Goal: Book appointment/travel/reservation

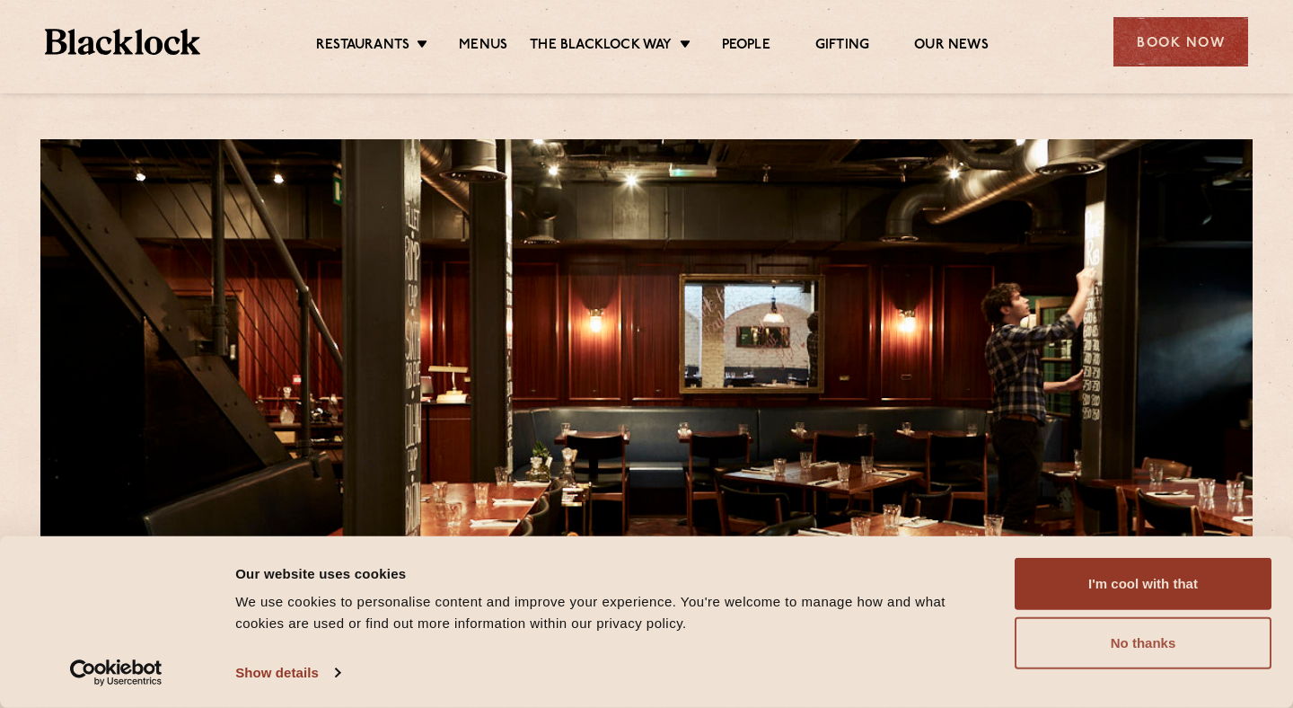
click at [1165, 642] on button "No thanks" at bounding box center [1143, 643] width 257 height 52
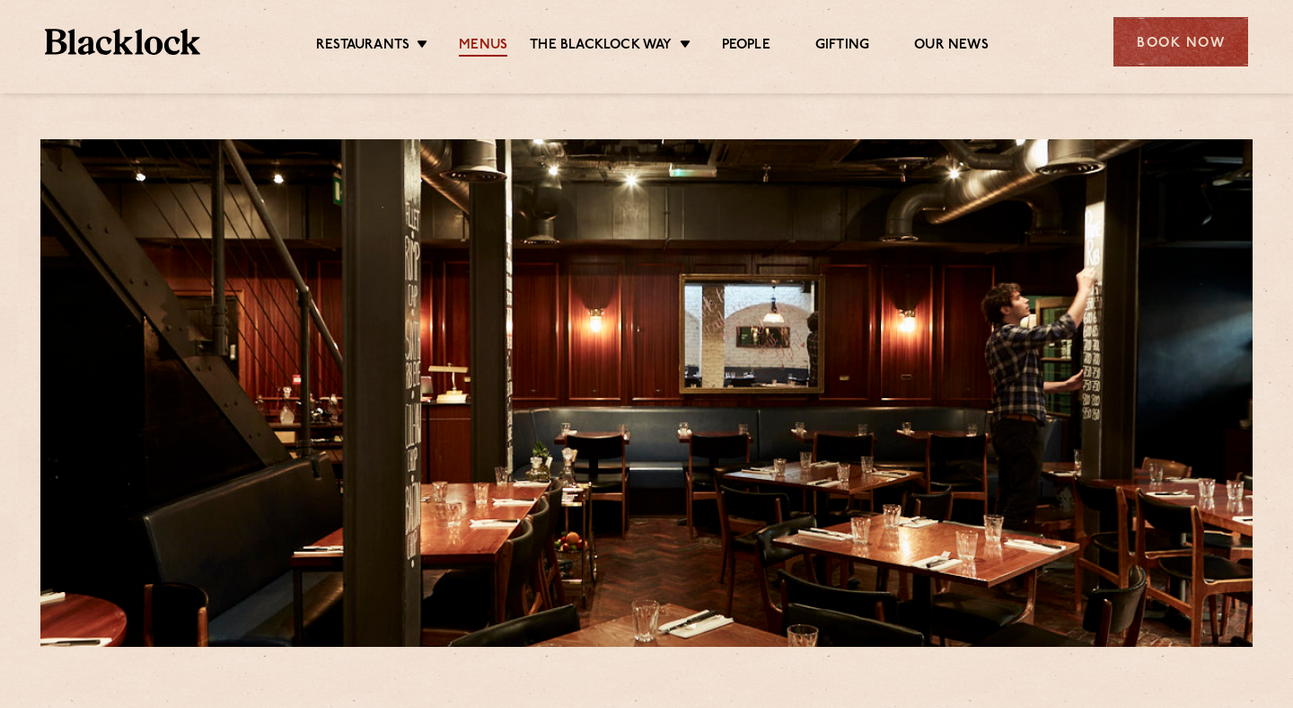
click at [481, 55] on link "Menus" at bounding box center [483, 47] width 48 height 20
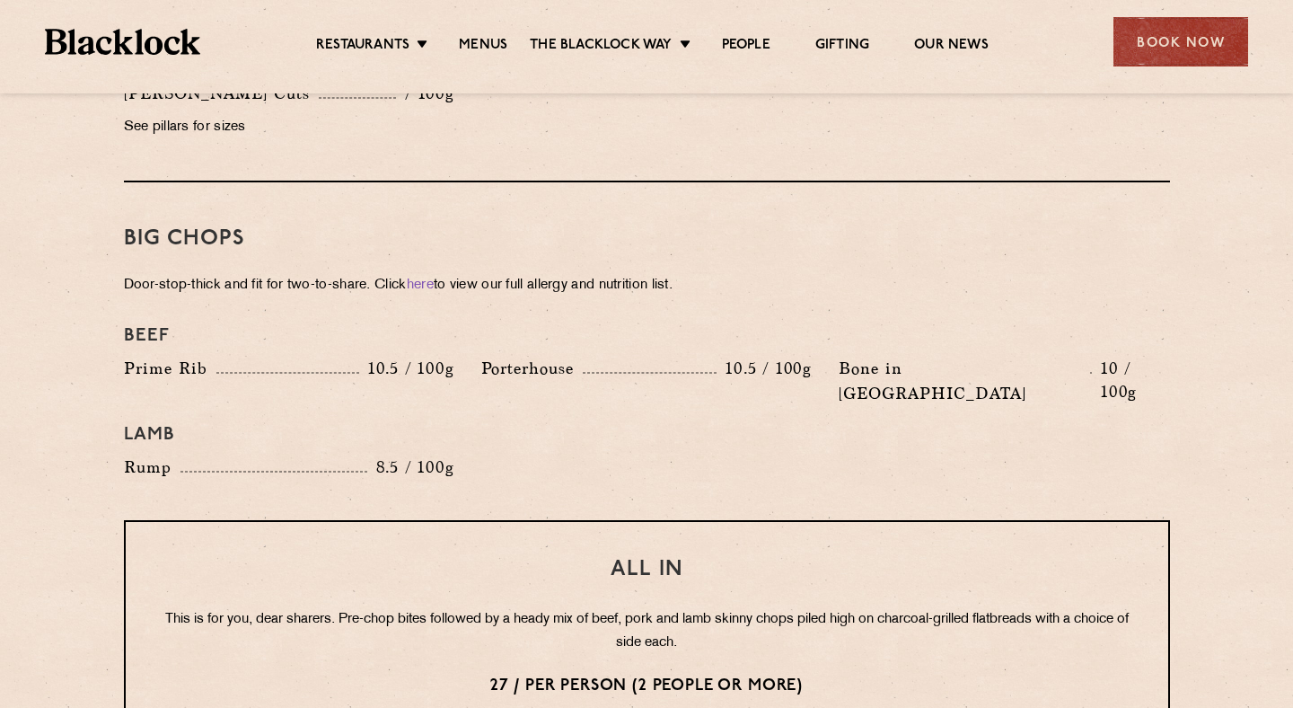
scroll to position [1942, 0]
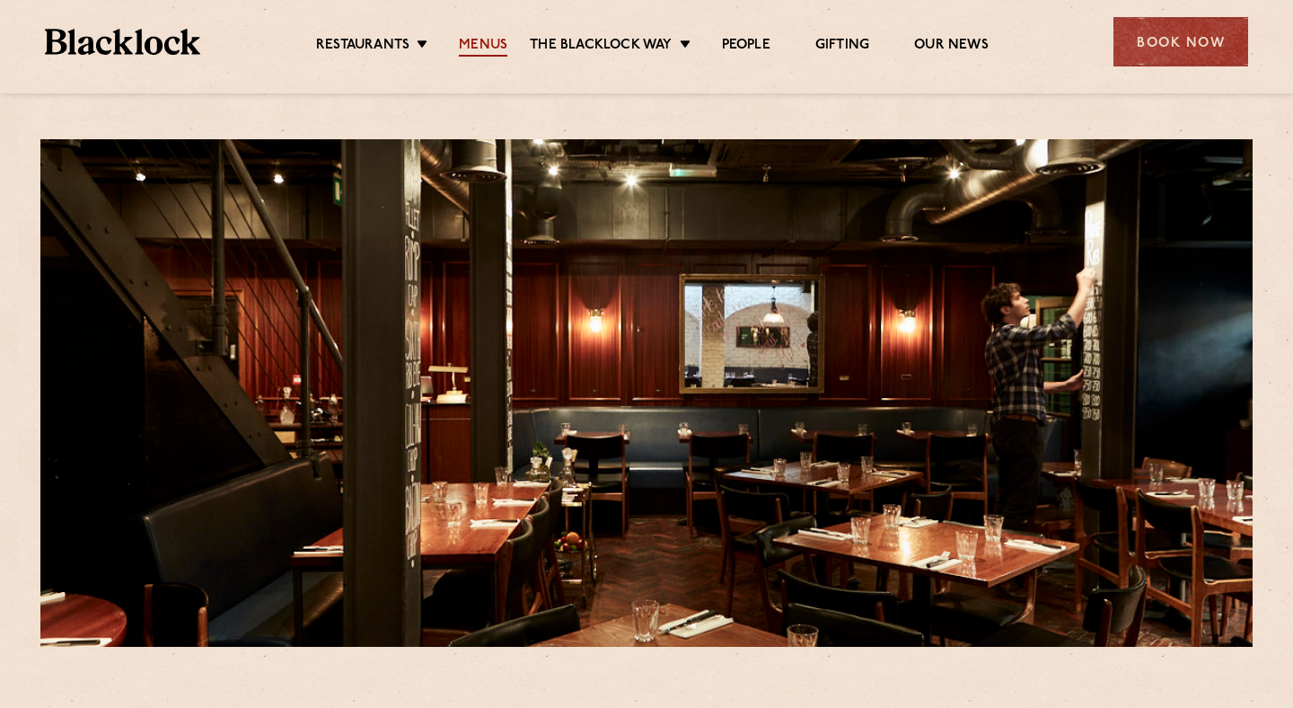
click at [480, 50] on link "Menus" at bounding box center [483, 47] width 48 height 20
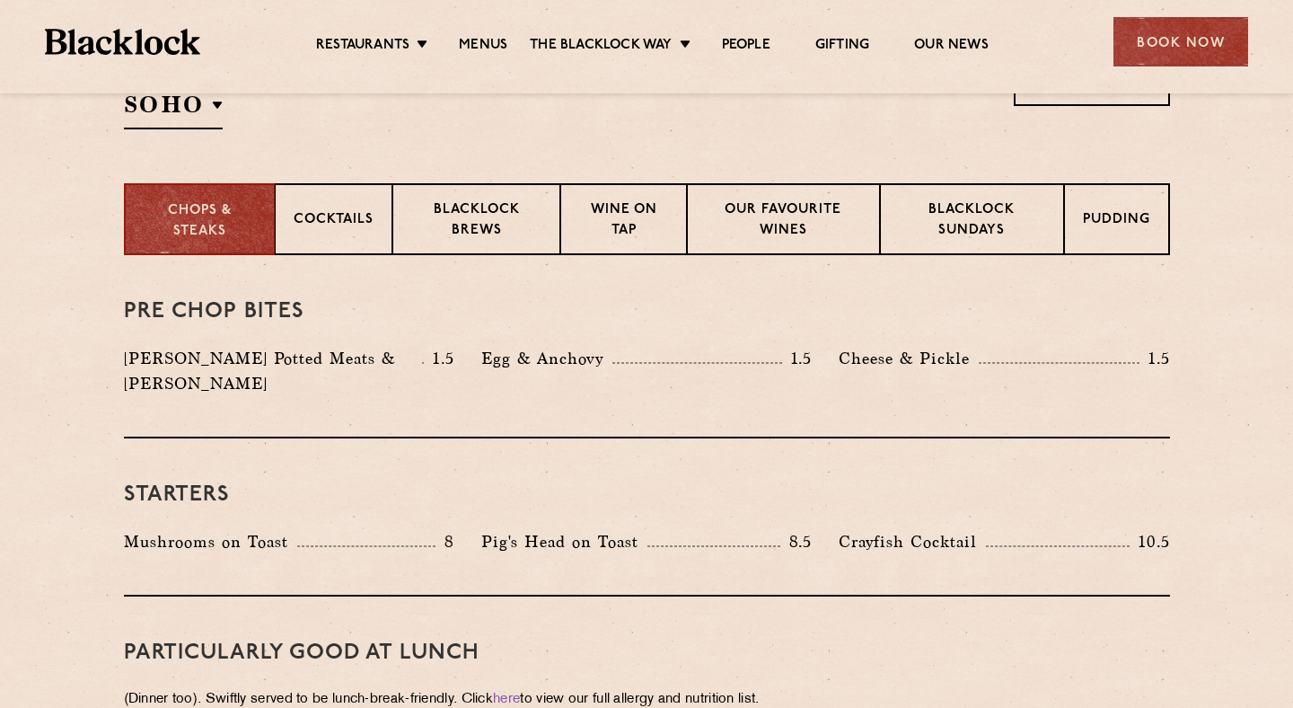
scroll to position [647, 0]
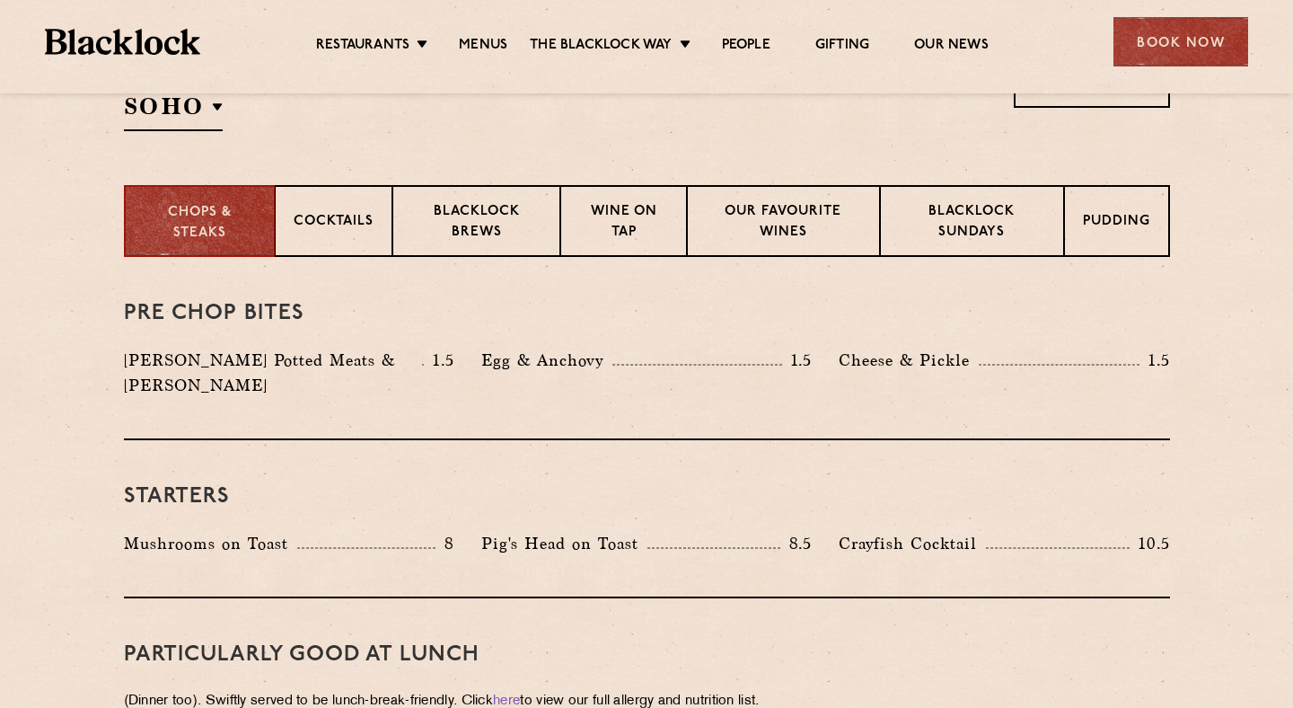
click at [392, 365] on p "[PERSON_NAME] Potted Meats & [PERSON_NAME]" at bounding box center [273, 373] width 299 height 50
click at [392, 365] on p "Blacklock Potted Meats & Kimchi" at bounding box center [273, 373] width 299 height 50
click at [394, 409] on div "Pre Chop Bites Blacklock Potted Meats & Kimchi 1.5 Egg & Anchovy 1.5 Cheese & P…" at bounding box center [647, 348] width 1046 height 183
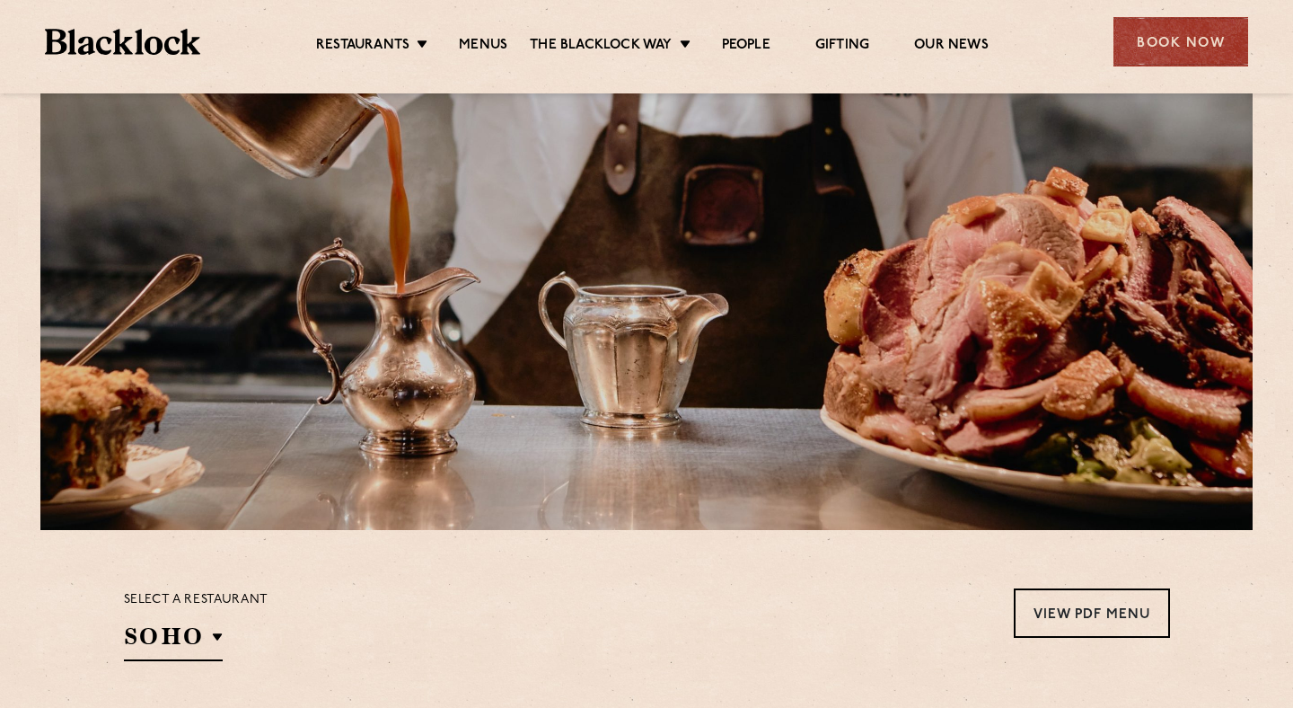
scroll to position [575, 0]
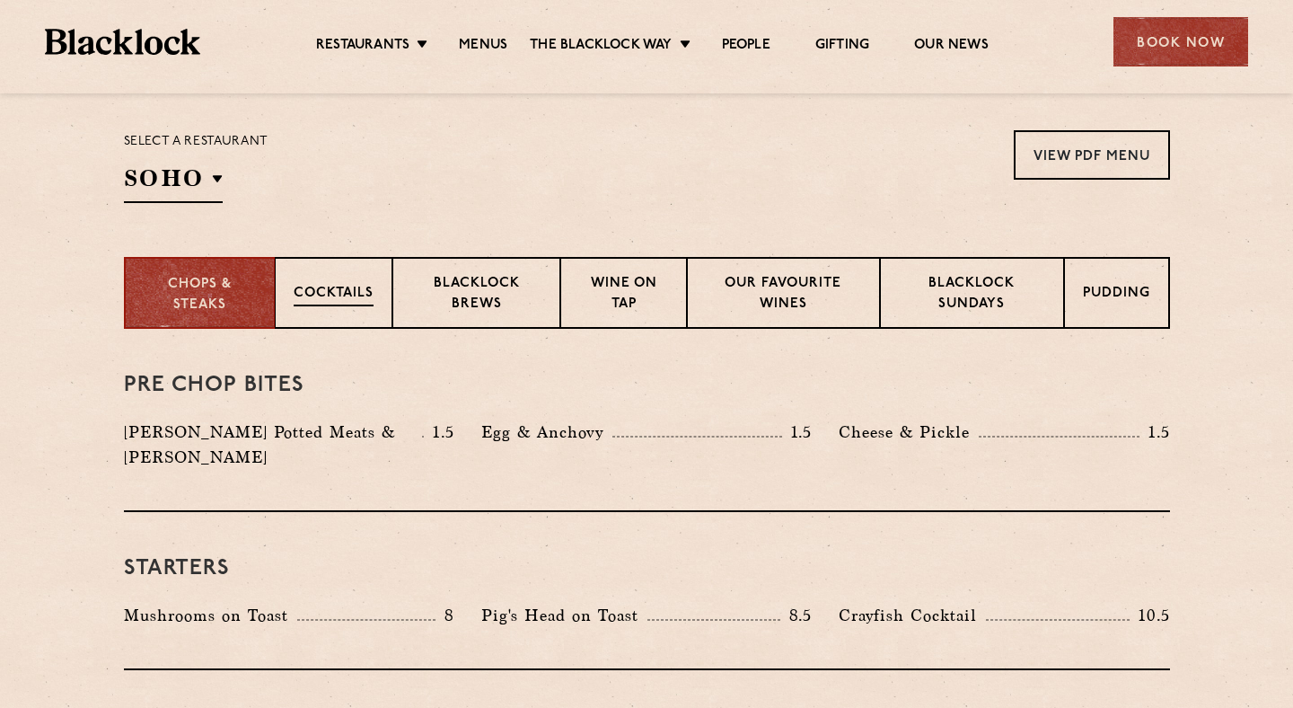
click at [286, 304] on div "Cocktails" at bounding box center [334, 293] width 118 height 72
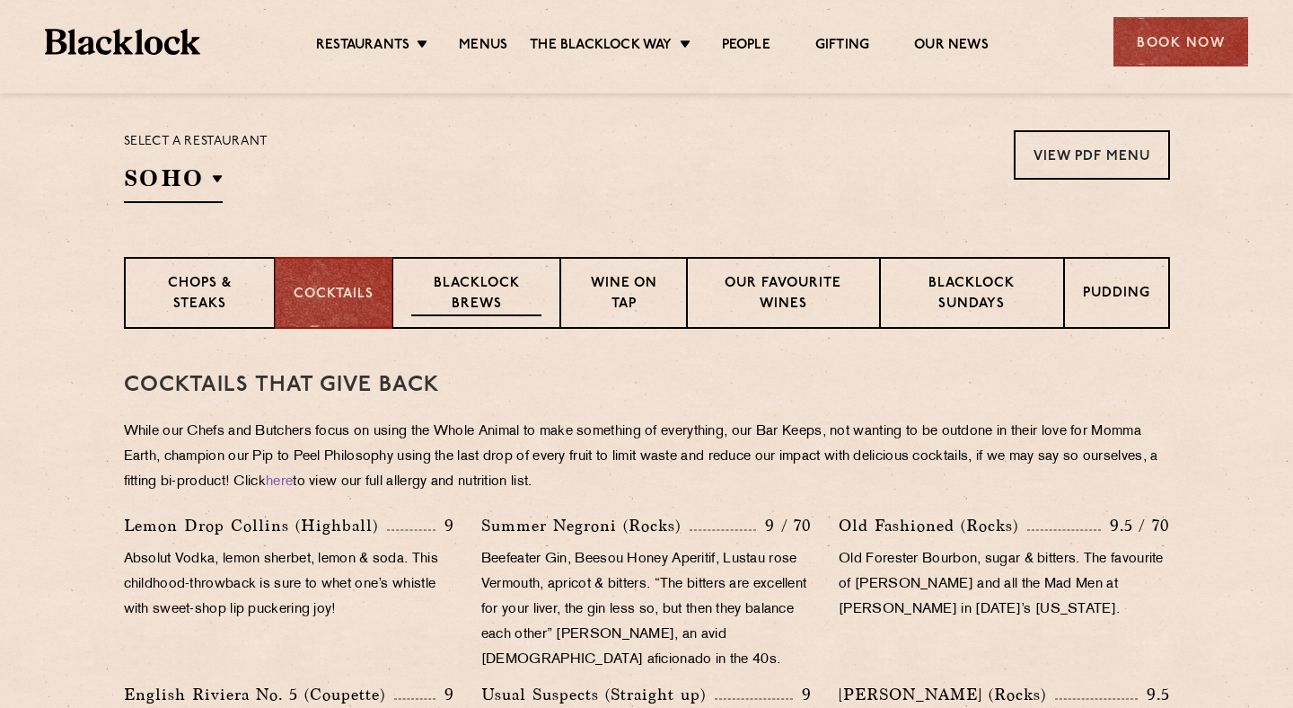
click at [421, 315] on p "Blacklock Brews" at bounding box center [476, 295] width 131 height 42
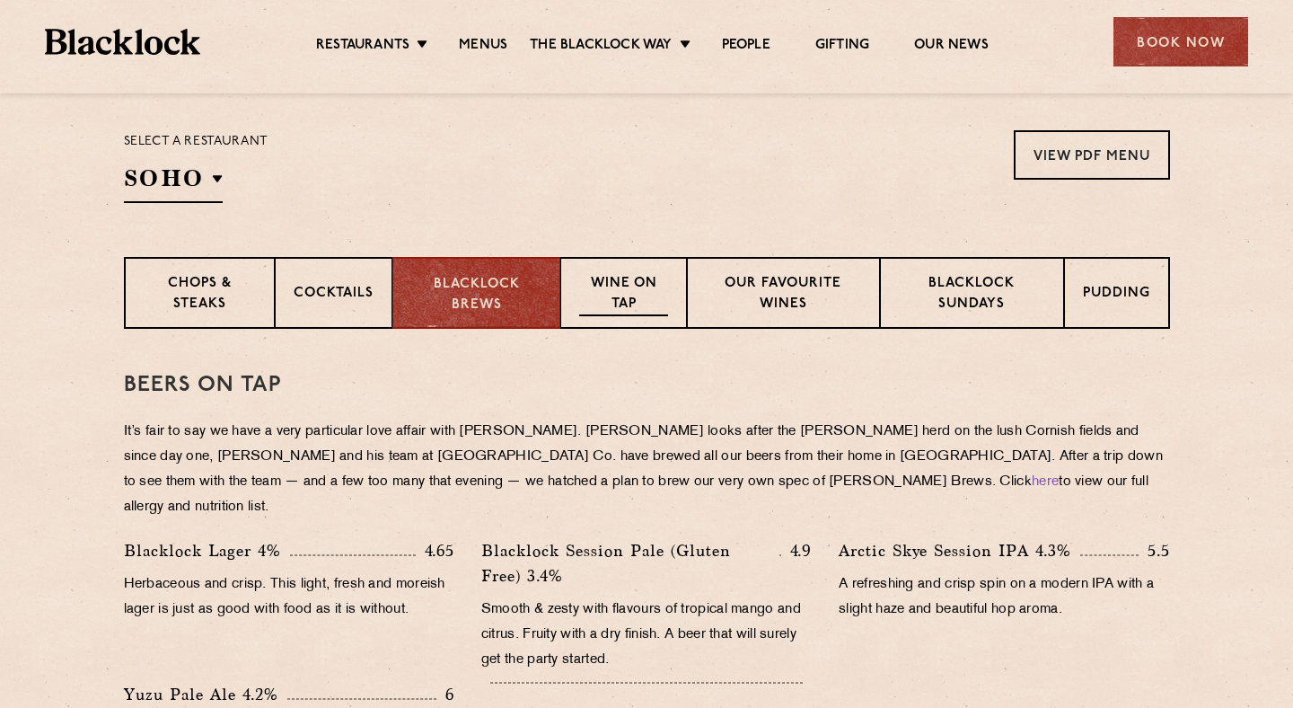
click at [615, 293] on p "Wine on Tap" at bounding box center [623, 295] width 88 height 42
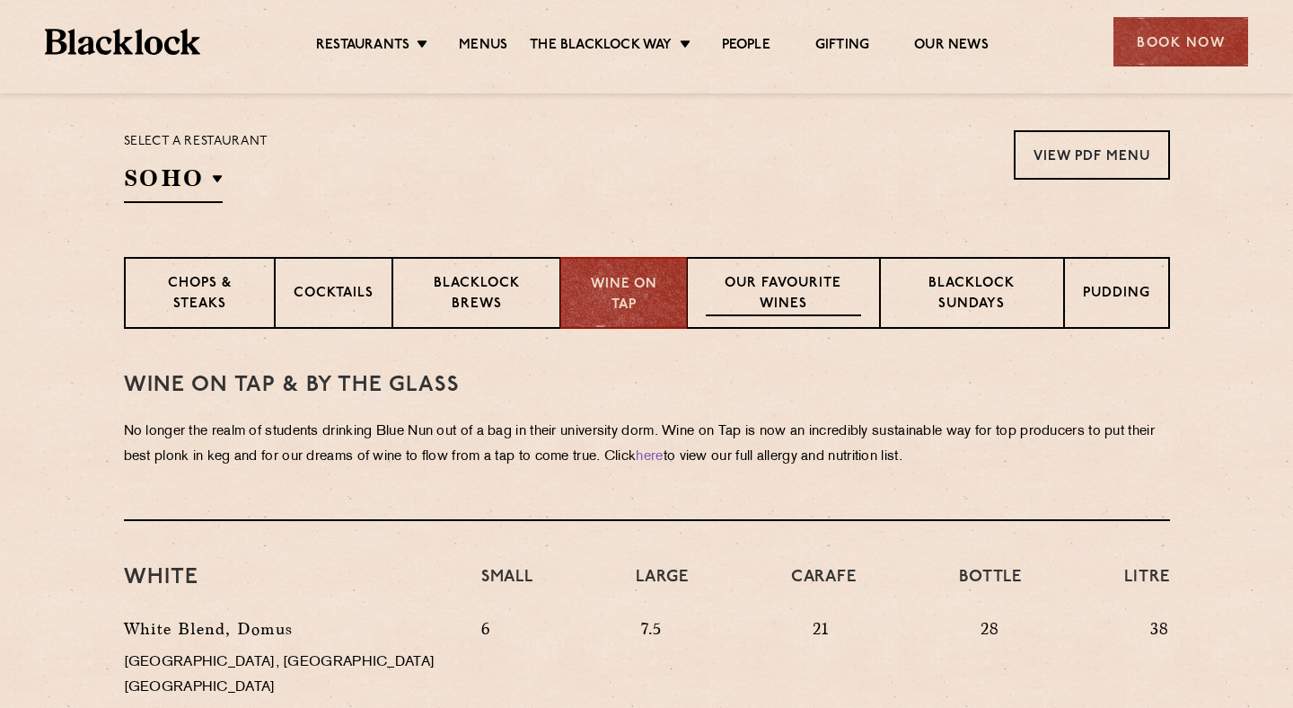
click at [842, 325] on div "Our favourite wines" at bounding box center [783, 293] width 193 height 72
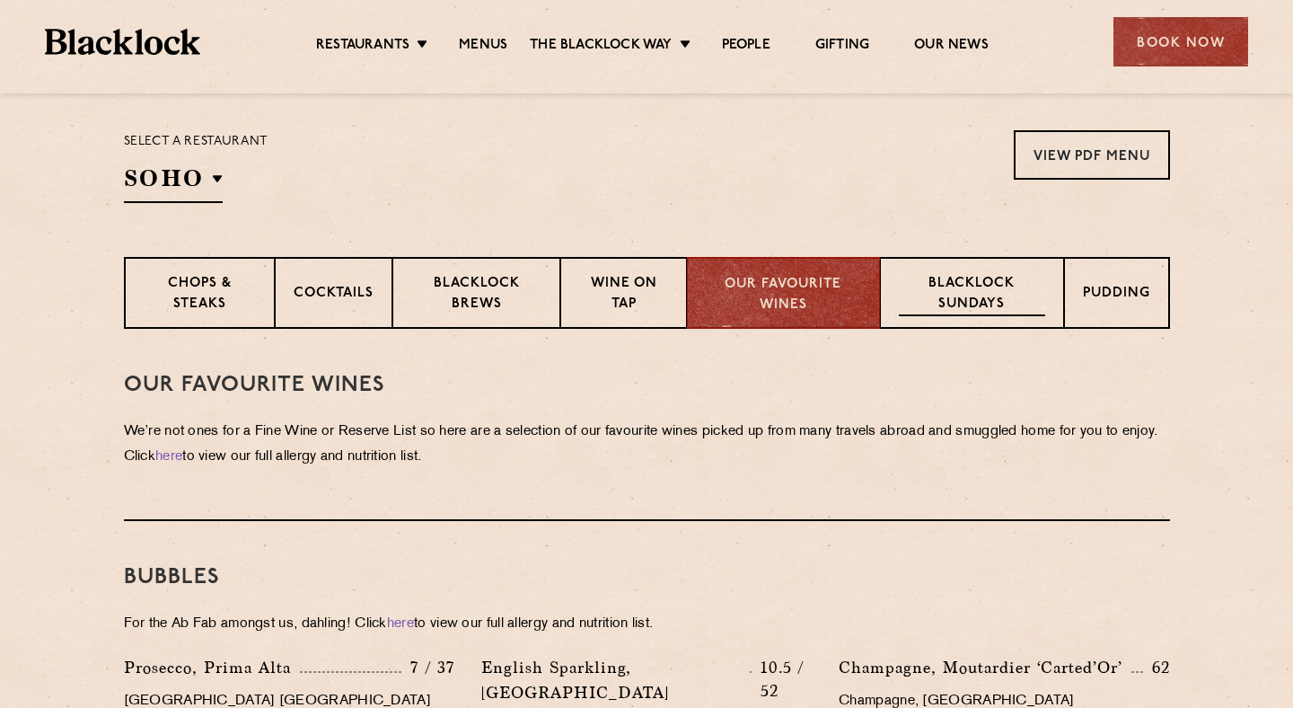
click at [947, 304] on p "Blacklock Sundays" at bounding box center [971, 295] width 145 height 42
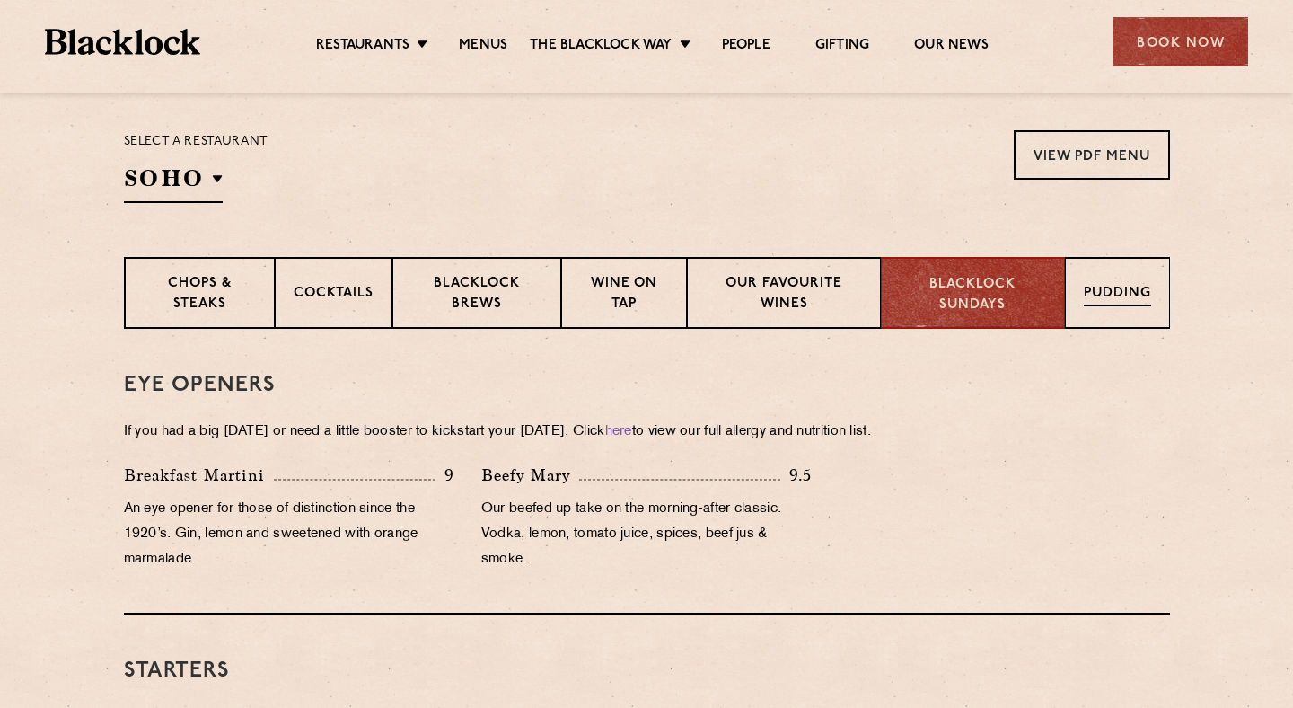
click at [1110, 296] on p "Pudding" at bounding box center [1117, 295] width 67 height 22
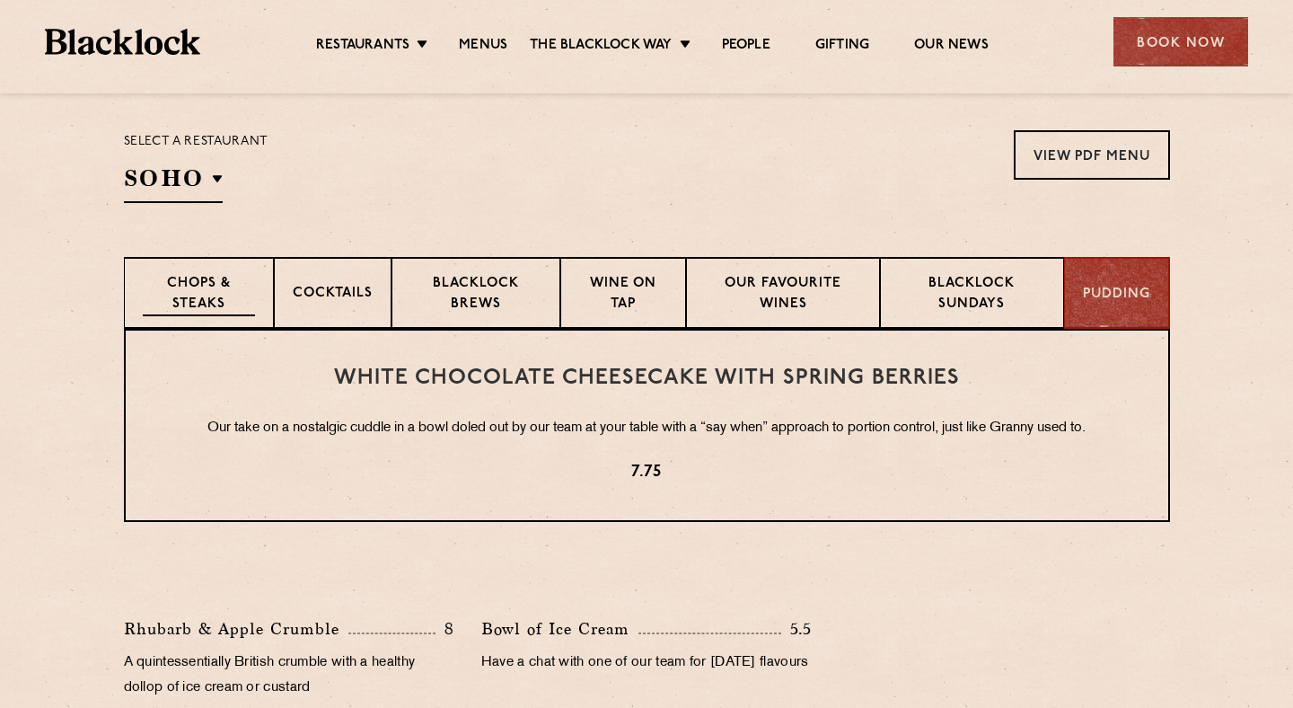
click at [163, 274] on p "Chops & Steaks" at bounding box center [199, 295] width 112 height 42
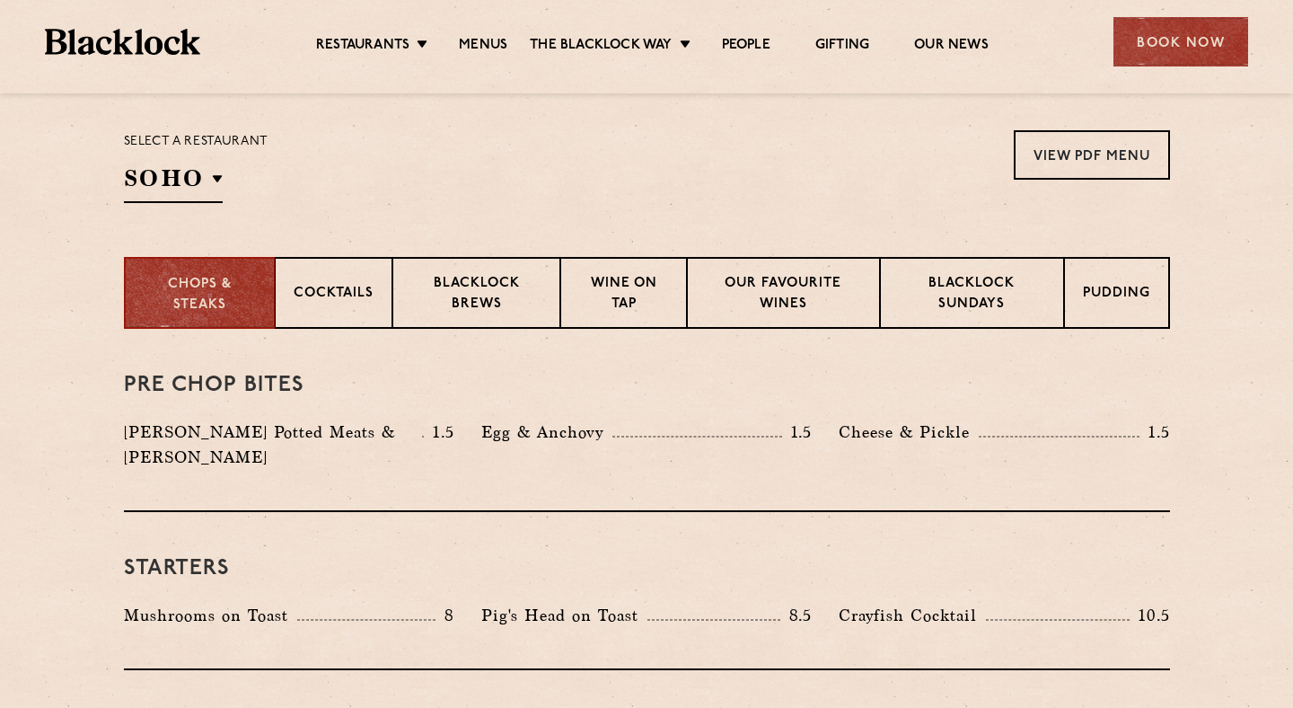
click at [6, 316] on section "Chops & Steaks Cocktails Blacklock Brews Wine on Tap Our favourite wines Blackl…" at bounding box center [646, 293] width 1293 height 72
click at [1167, 55] on div "Book Now" at bounding box center [1181, 41] width 135 height 49
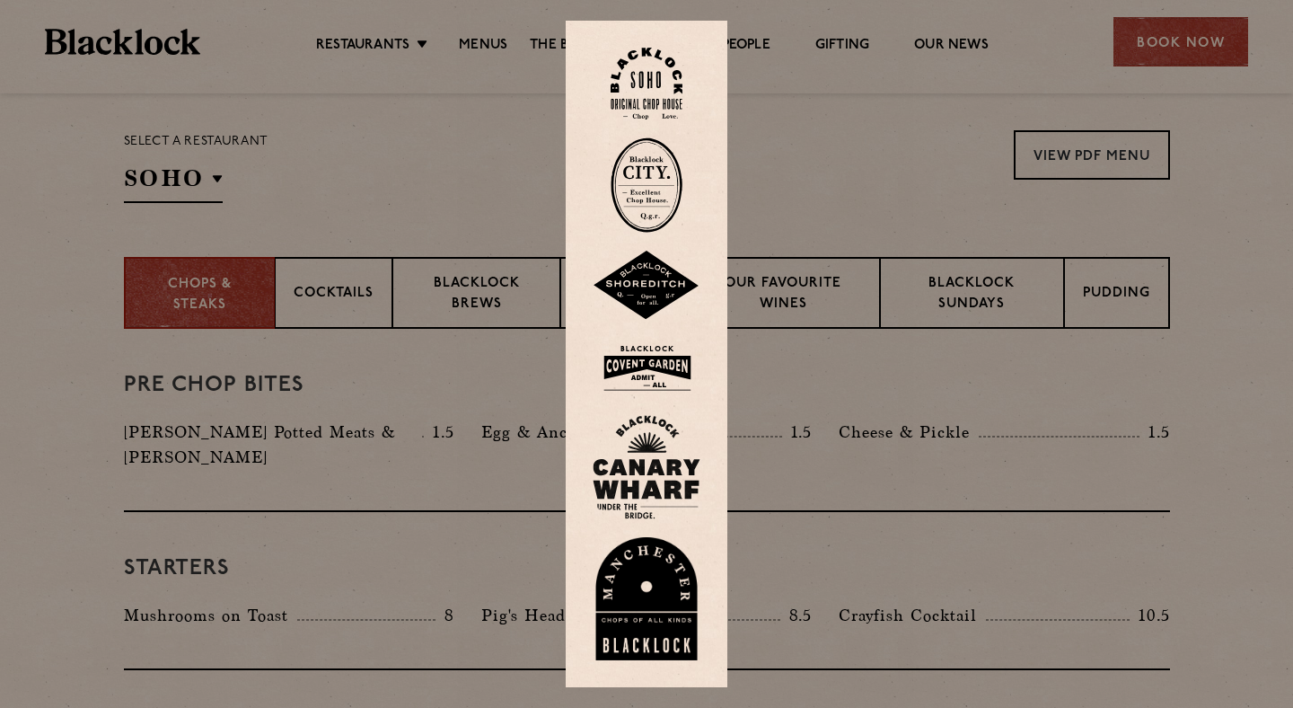
click at [636, 82] on img at bounding box center [647, 84] width 72 height 73
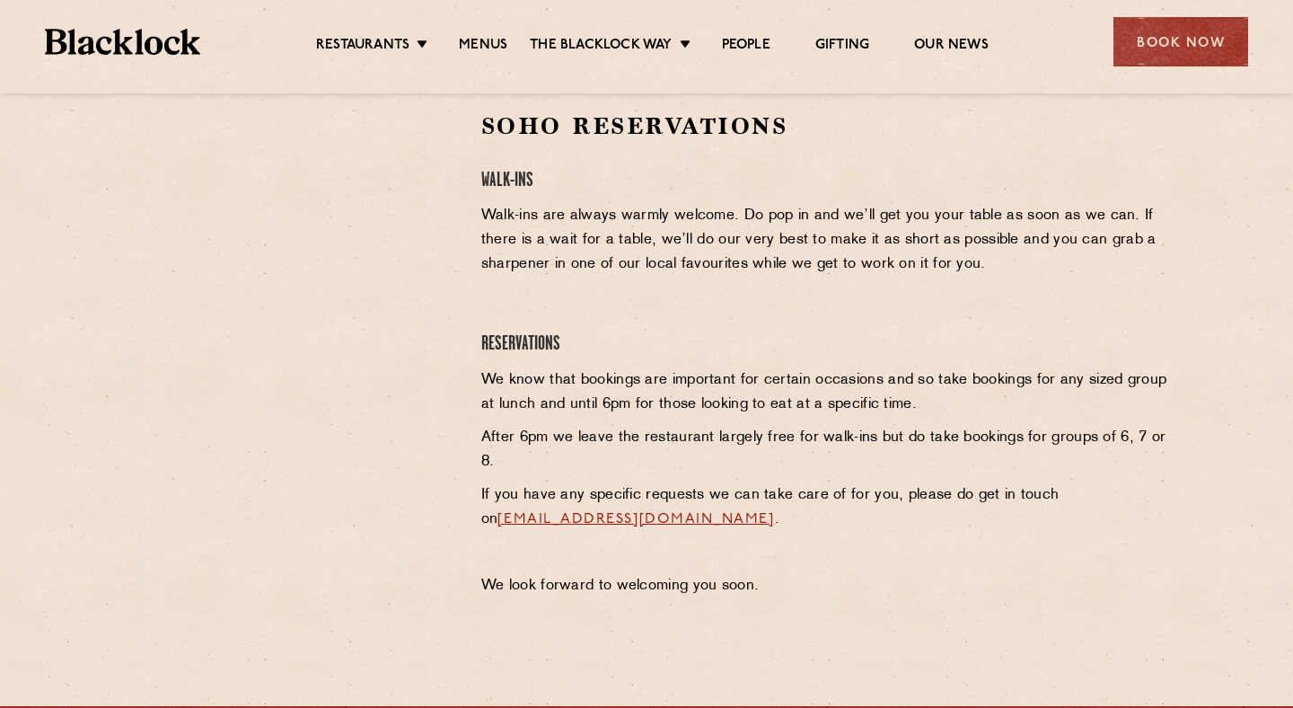
scroll to position [582, 0]
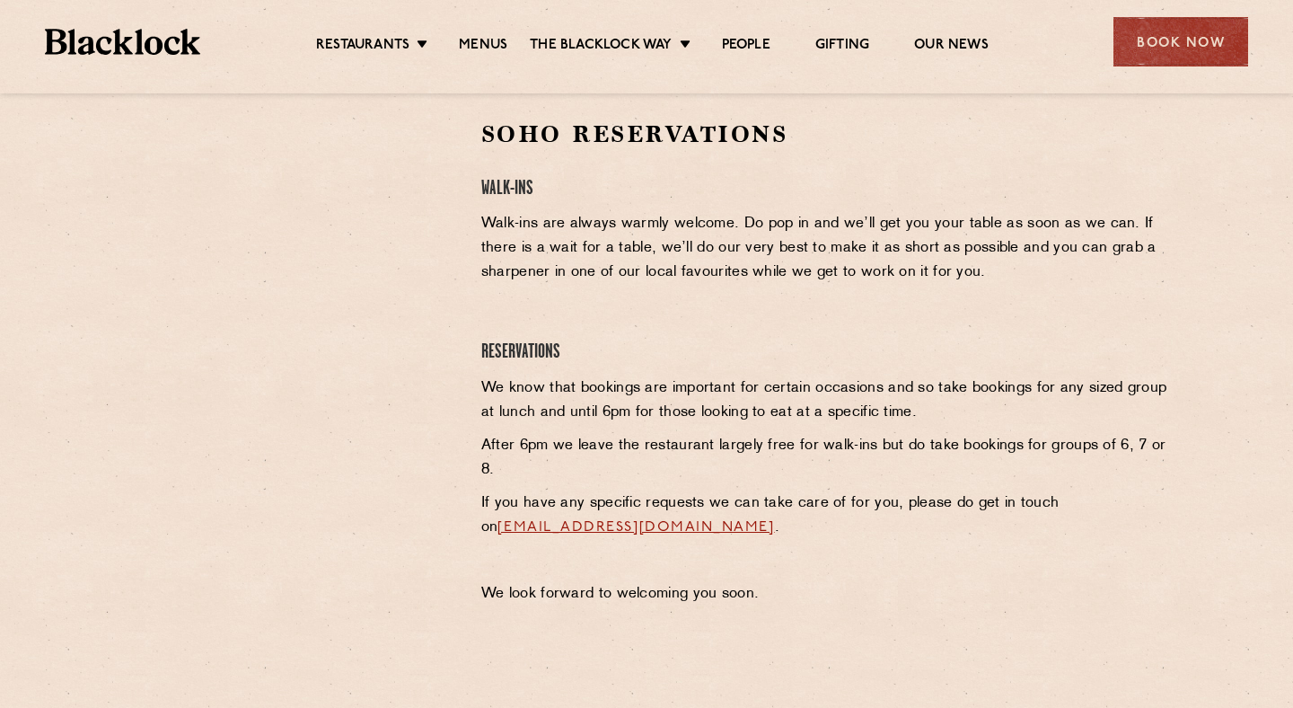
click at [235, 458] on div at bounding box center [288, 367] width 357 height 497
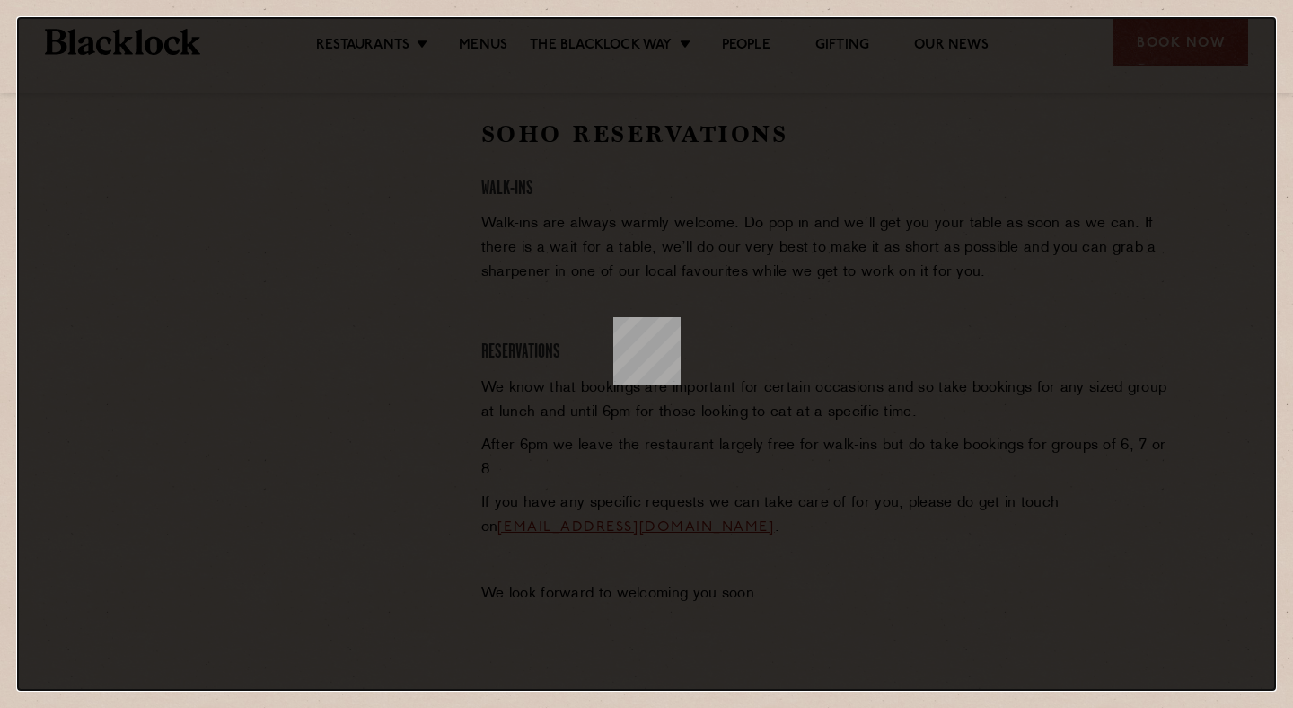
scroll to position [0, 0]
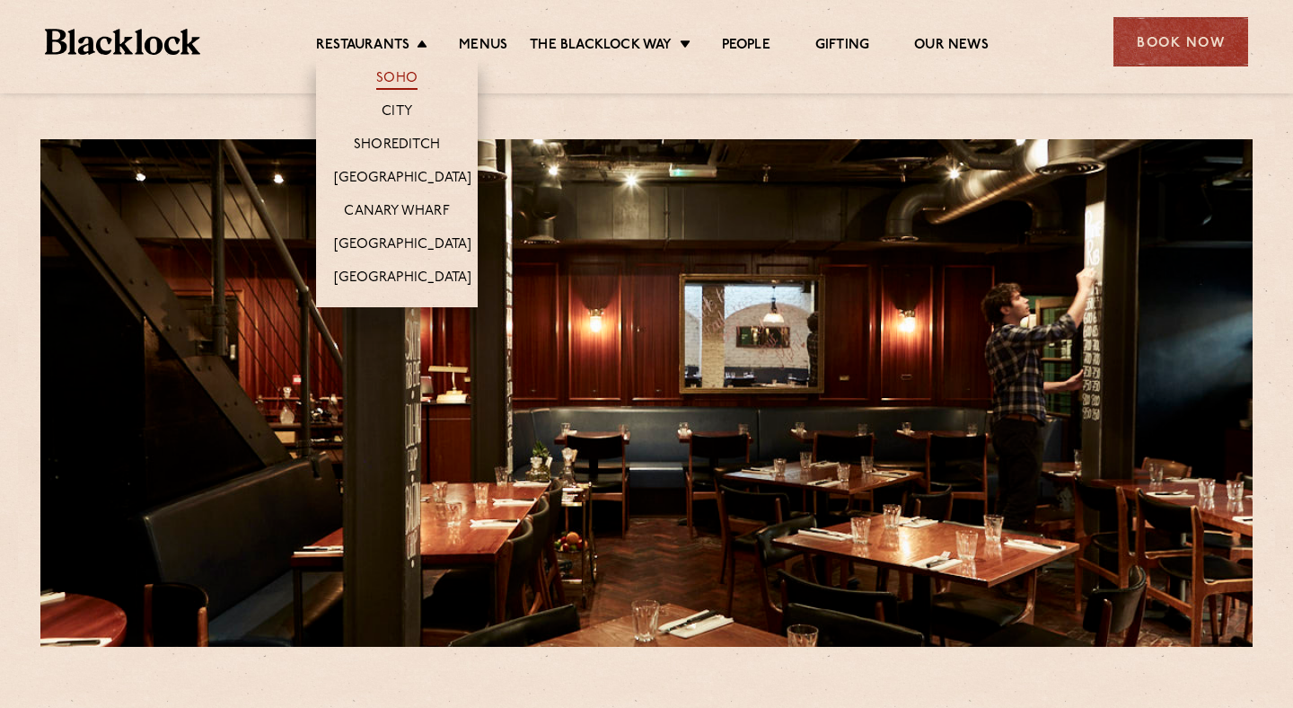
click at [382, 85] on link "Soho" at bounding box center [396, 80] width 41 height 20
